Goal: Task Accomplishment & Management: Manage account settings

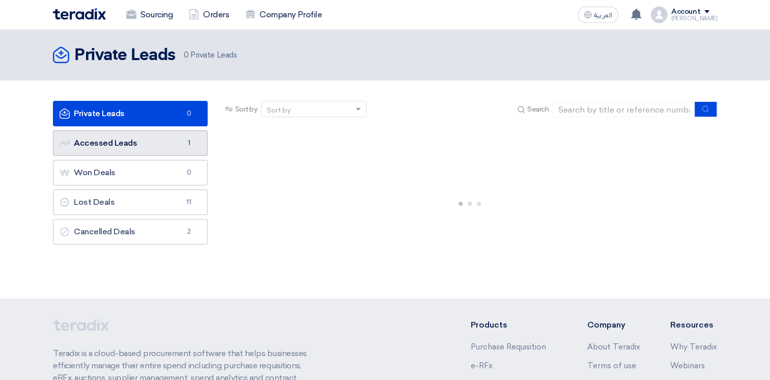
click at [157, 148] on link "Accessed Leads Accessed Leads 1" at bounding box center [130, 142] width 155 height 25
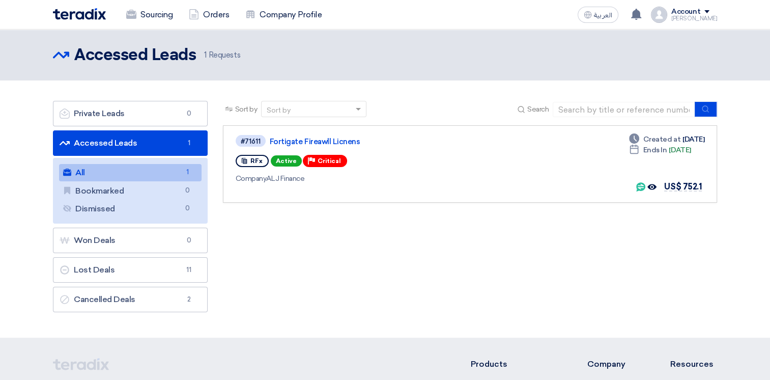
click at [104, 171] on link "All All 1" at bounding box center [130, 172] width 143 height 17
click at [293, 140] on link "Fortigate Fireawll Licnens" at bounding box center [397, 141] width 255 height 9
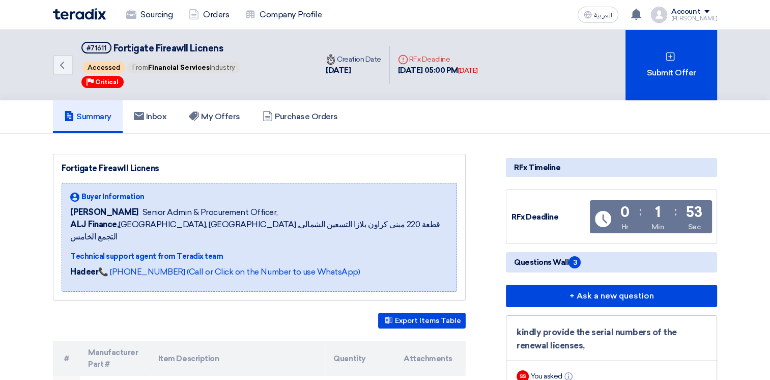
click at [89, 14] on img at bounding box center [79, 14] width 53 height 12
